Goal: Task Accomplishment & Management: Complete application form

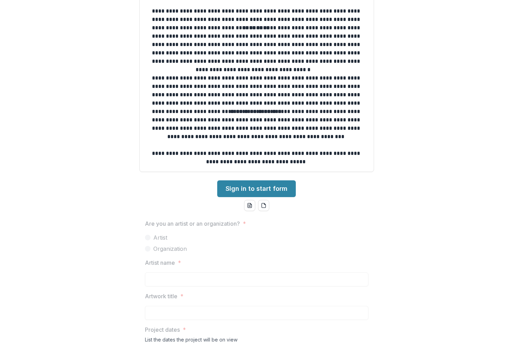
scroll to position [174, 0]
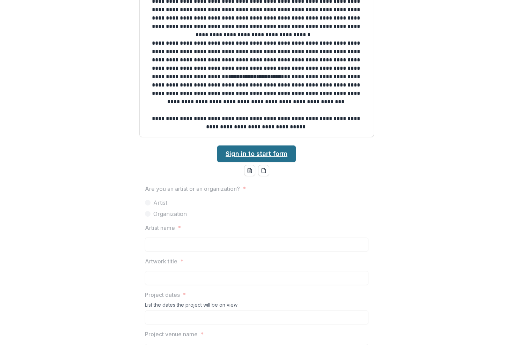
click at [261, 152] on link "Sign in to start form" at bounding box center [256, 154] width 79 height 17
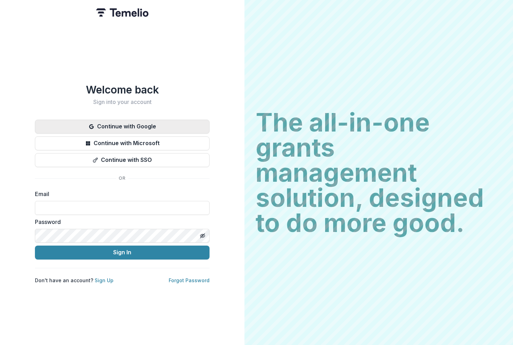
click at [118, 121] on button "Continue with Google" at bounding box center [122, 127] width 174 height 14
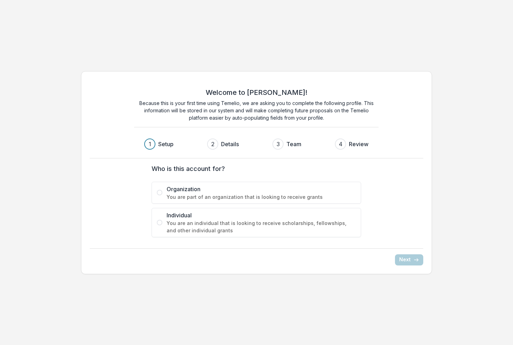
click at [161, 221] on span at bounding box center [160, 223] width 6 height 6
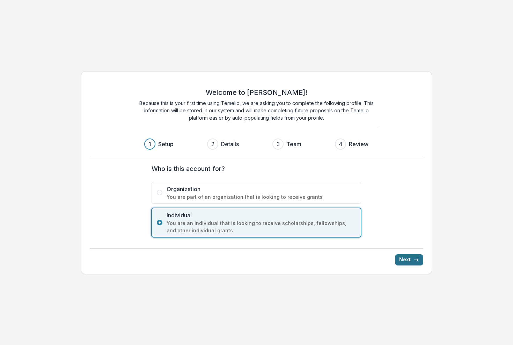
click at [415, 260] on line "submit" at bounding box center [416, 260] width 4 height 0
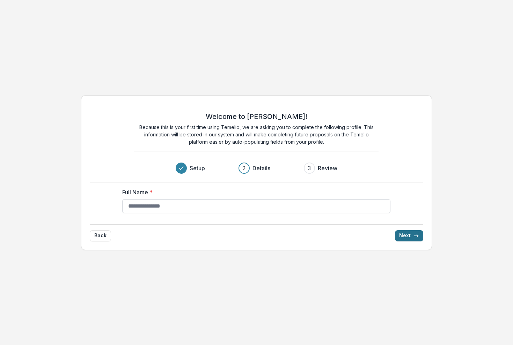
click at [169, 210] on input "Full Name *" at bounding box center [256, 206] width 268 height 14
type input "**********"
click at [411, 233] on button "Next" at bounding box center [409, 235] width 28 height 11
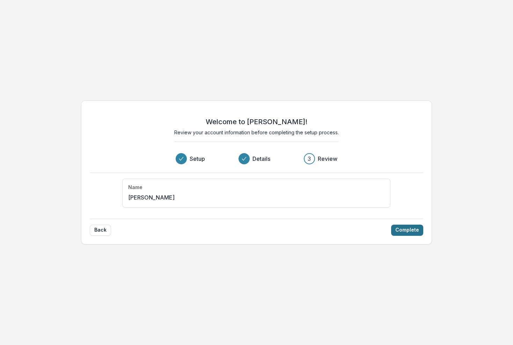
click at [406, 229] on button "Complete" at bounding box center [407, 230] width 32 height 11
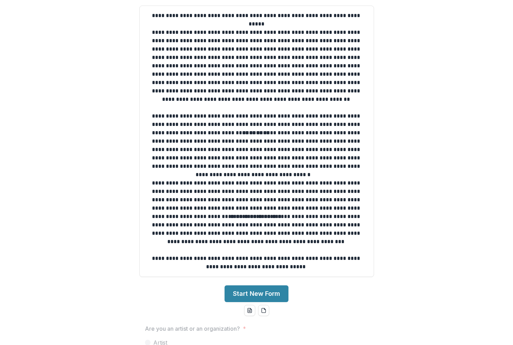
scroll to position [48, 0]
click at [260, 294] on button "Start New Form" at bounding box center [256, 294] width 64 height 17
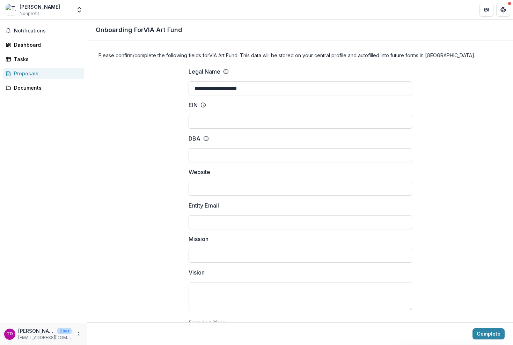
click at [221, 119] on input "EIN" at bounding box center [299, 122] width 223 height 14
type input "*********"
click at [232, 152] on input "DBA" at bounding box center [299, 155] width 223 height 14
click at [222, 187] on input "Website" at bounding box center [299, 189] width 223 height 14
type input "**********"
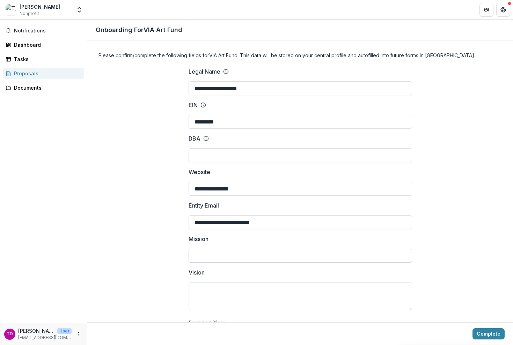
type input "**********"
click at [221, 260] on input "Mission" at bounding box center [299, 256] width 223 height 14
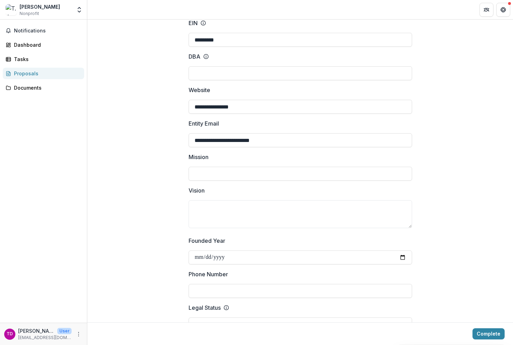
scroll to position [83, 0]
type input "*********"
click at [244, 204] on textarea "Vision" at bounding box center [299, 214] width 223 height 28
click at [237, 252] on input "Founded Year" at bounding box center [299, 257] width 223 height 14
click at [280, 228] on div "Vision" at bounding box center [299, 208] width 223 height 45
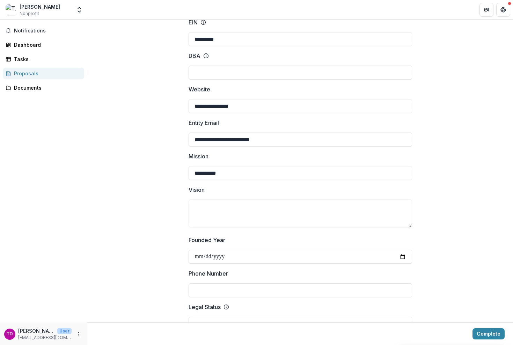
click at [32, 12] on span "Nonprofit" at bounding box center [30, 13] width 20 height 6
click at [77, 11] on icon "Open entity switcher" at bounding box center [79, 9] width 7 height 7
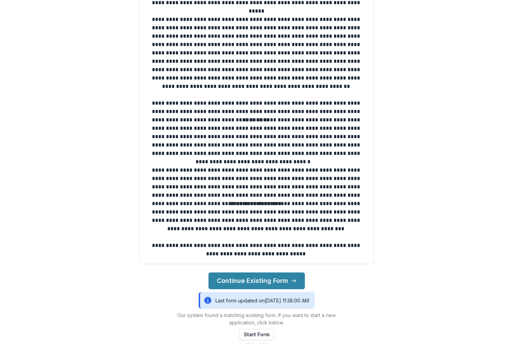
scroll to position [95, 0]
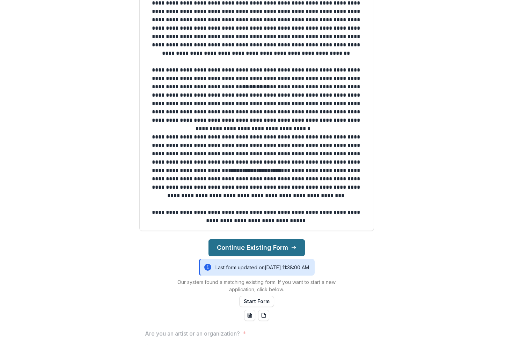
click at [275, 247] on button "Continue Existing Form" at bounding box center [256, 247] width 96 height 17
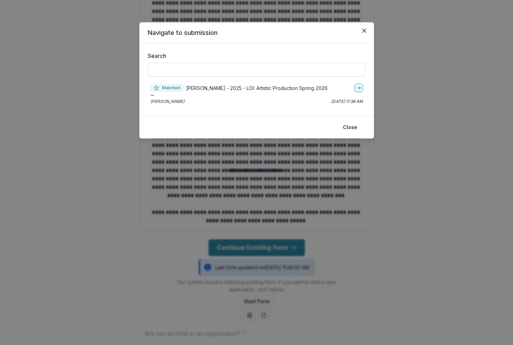
click at [165, 88] on span "Matched" at bounding box center [166, 87] width 33 height 7
click at [358, 88] on icon "go-to" at bounding box center [359, 88] width 6 height 6
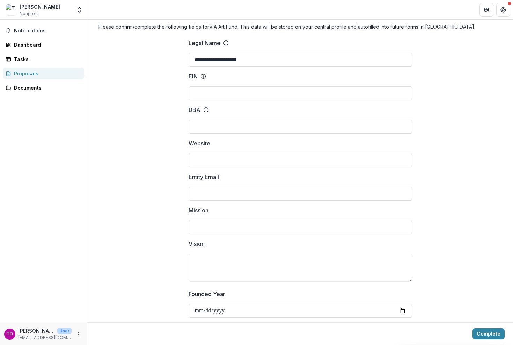
scroll to position [14, 0]
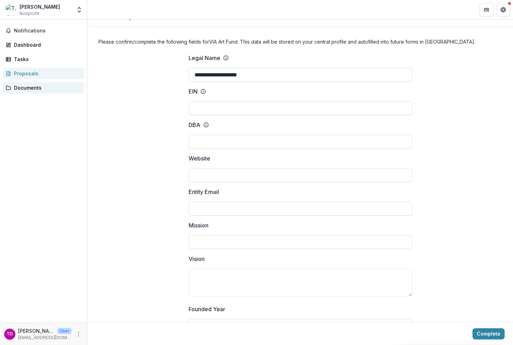
click at [28, 86] on div "Documents" at bounding box center [46, 87] width 65 height 7
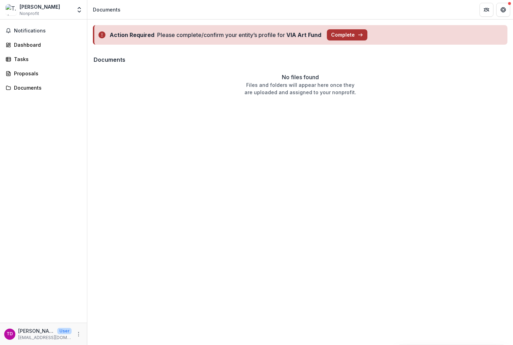
click at [340, 34] on button "Complete" at bounding box center [347, 34] width 40 height 11
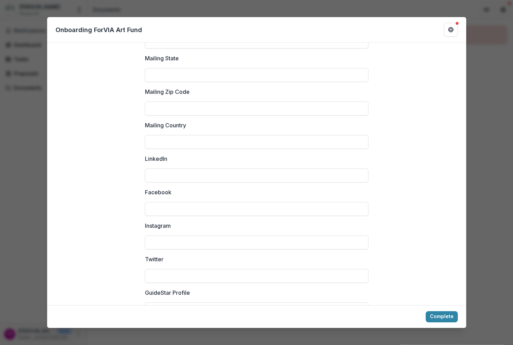
scroll to position [835, 0]
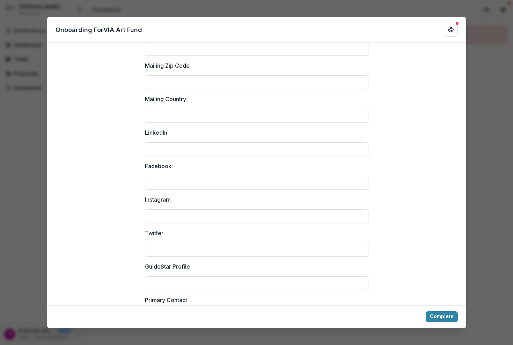
click at [31, 112] on div "**********" at bounding box center [256, 172] width 513 height 345
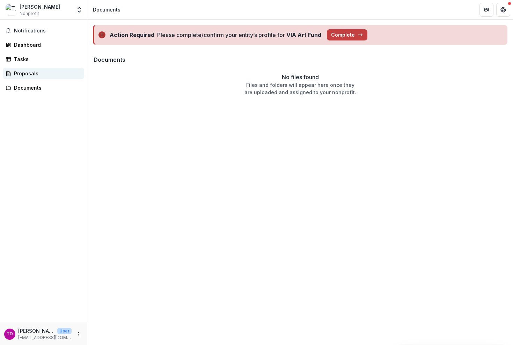
click at [24, 72] on div "Proposals" at bounding box center [46, 73] width 65 height 7
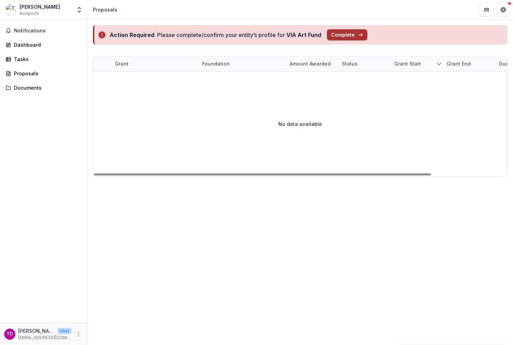
click at [350, 36] on button "Complete" at bounding box center [347, 34] width 40 height 11
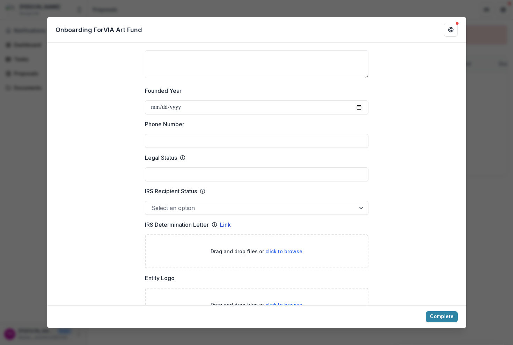
scroll to position [321, 0]
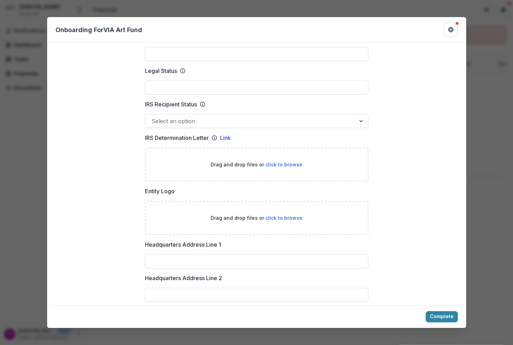
click at [41, 182] on div "**********" at bounding box center [256, 172] width 513 height 345
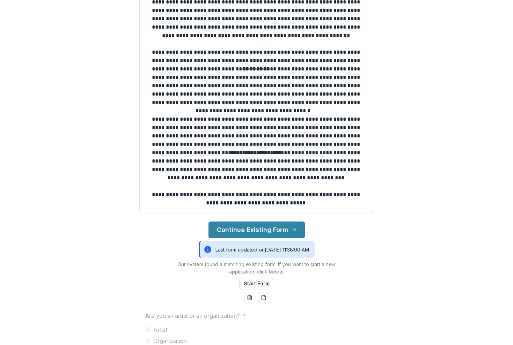
scroll to position [149, 0]
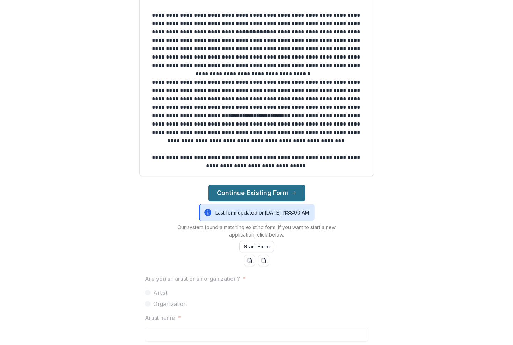
click at [268, 192] on button "Continue Existing Form" at bounding box center [256, 193] width 96 height 17
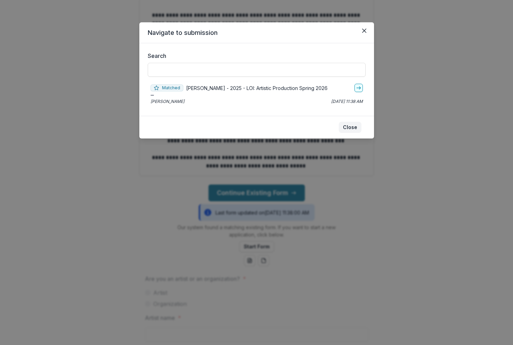
click at [353, 125] on button "Close" at bounding box center [349, 127] width 23 height 11
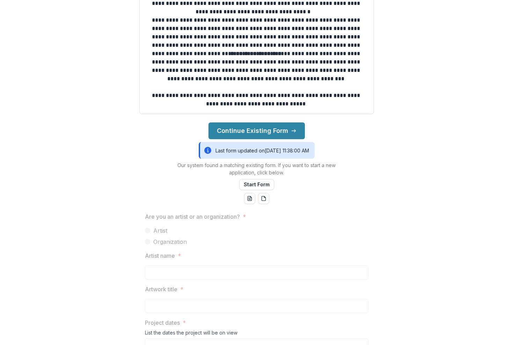
scroll to position [222, 0]
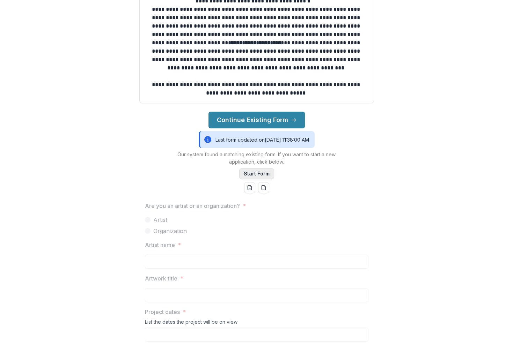
click at [258, 173] on button "Start Form" at bounding box center [256, 173] width 35 height 11
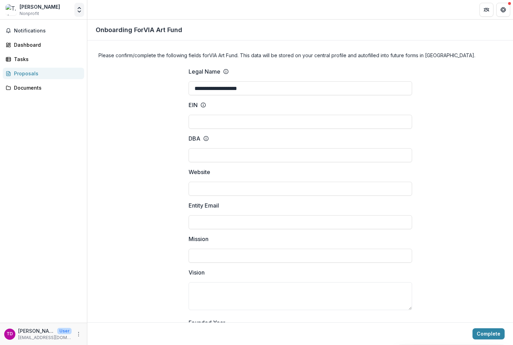
click at [76, 8] on icon "Open entity switcher" at bounding box center [79, 9] width 7 height 7
click at [36, 38] on link "Settings" at bounding box center [44, 39] width 84 height 12
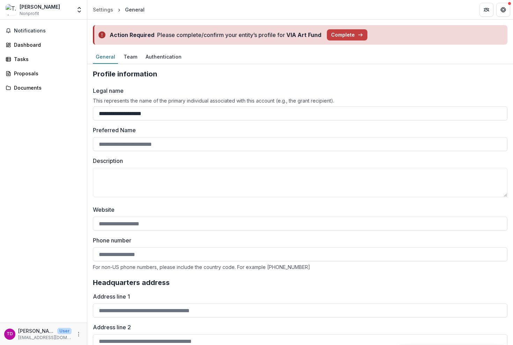
click at [132, 10] on div "General" at bounding box center [135, 9] width 20 height 7
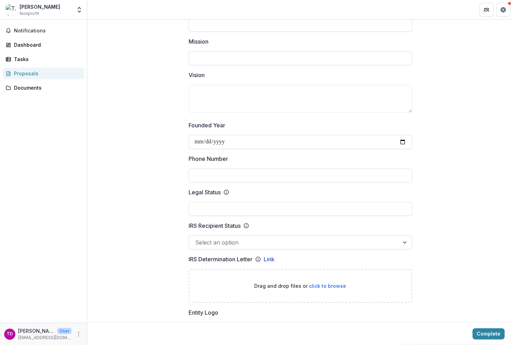
scroll to position [156, 0]
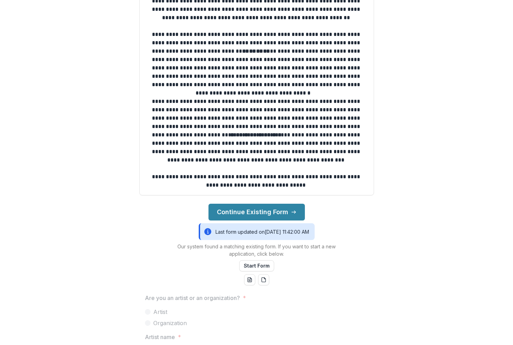
scroll to position [130, 0]
click at [259, 268] on button "Start Form" at bounding box center [256, 266] width 35 height 11
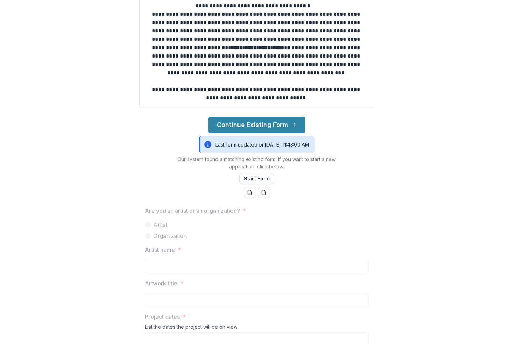
scroll to position [251, 0]
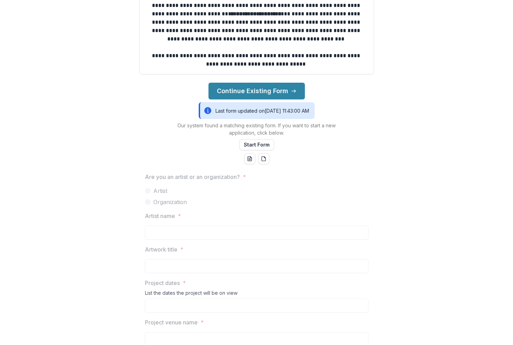
click at [146, 191] on span at bounding box center [148, 191] width 6 height 6
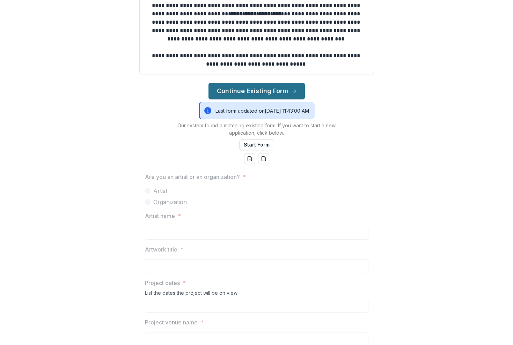
click at [269, 89] on button "Continue Existing Form" at bounding box center [256, 91] width 96 height 17
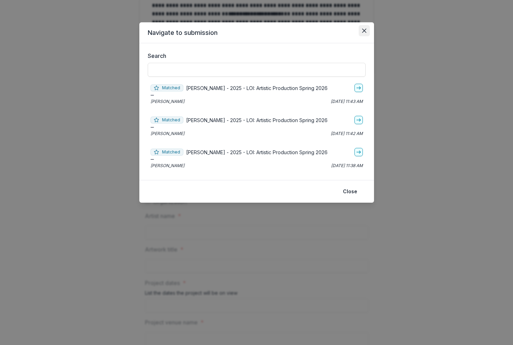
click at [363, 31] on icon "Close" at bounding box center [364, 31] width 4 height 4
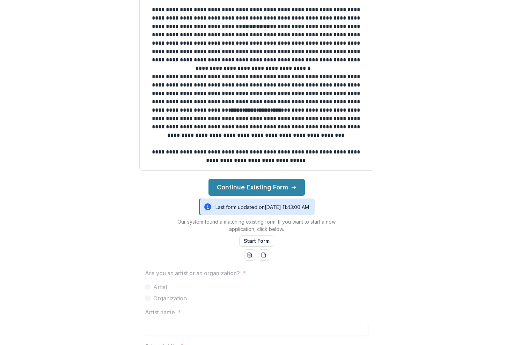
scroll to position [154, 0]
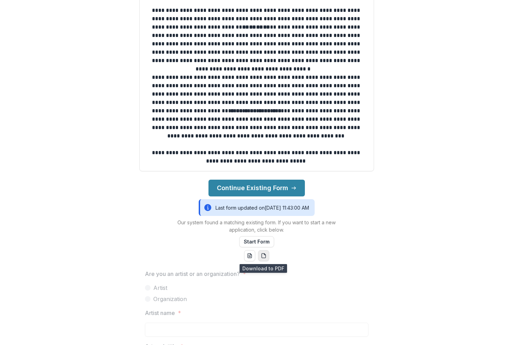
click at [263, 254] on icon "pdf-download" at bounding box center [263, 256] width 4 height 5
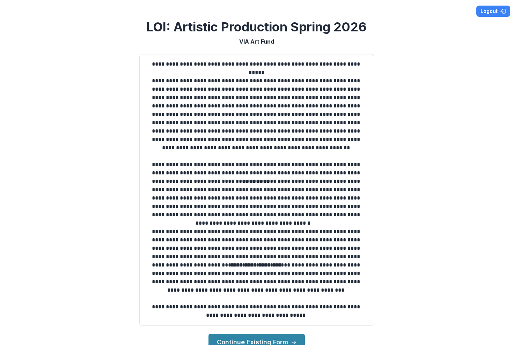
scroll to position [0, 0]
click at [493, 6] on button "Logout" at bounding box center [493, 11] width 34 height 11
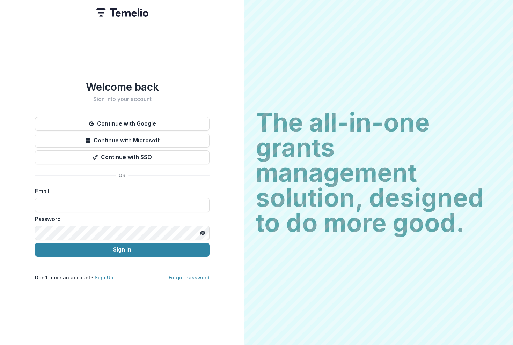
click at [100, 278] on link "Sign Up" at bounding box center [104, 278] width 19 height 6
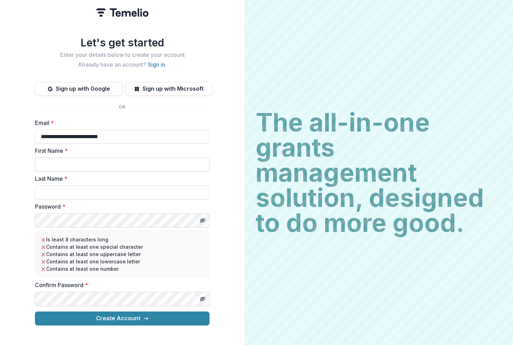
type input "**********"
type input "****"
type input "**********"
click at [198, 220] on button "Toggle password visibility" at bounding box center [202, 220] width 11 height 11
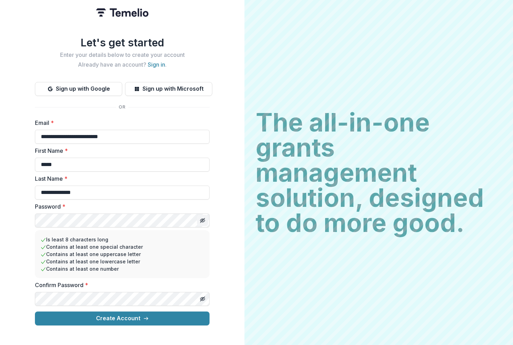
click at [203, 219] on line "Toggle password visibility" at bounding box center [202, 220] width 4 height 4
click at [204, 219] on icon "Toggle password visibility" at bounding box center [202, 220] width 5 height 3
click at [13, 220] on div "**********" at bounding box center [122, 172] width 244 height 345
click at [12, 215] on div "**********" at bounding box center [122, 172] width 244 height 345
click at [121, 318] on button "Create Account" at bounding box center [122, 319] width 174 height 14
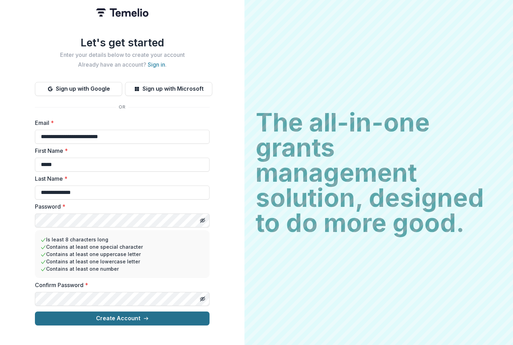
click at [133, 319] on button "Create Account" at bounding box center [122, 319] width 174 height 14
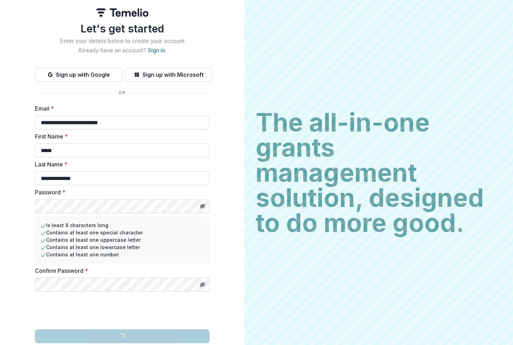
scroll to position [5, 0]
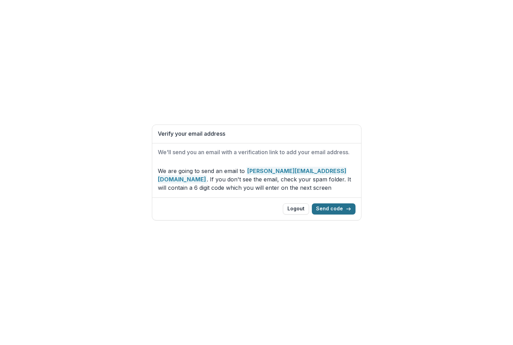
click at [345, 209] on button "Send code" at bounding box center [334, 208] width 44 height 11
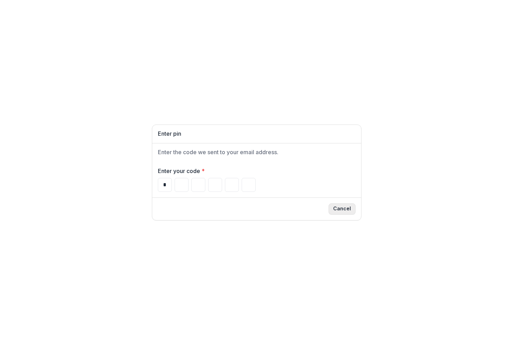
type input "*"
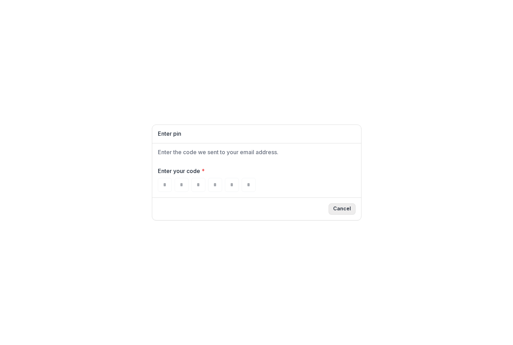
type input "*"
